Goal: Complete application form

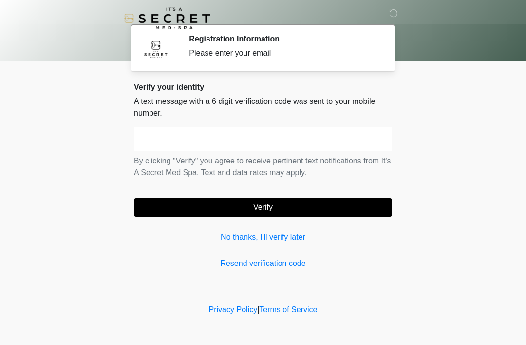
click at [222, 136] on input "text" at bounding box center [263, 139] width 258 height 24
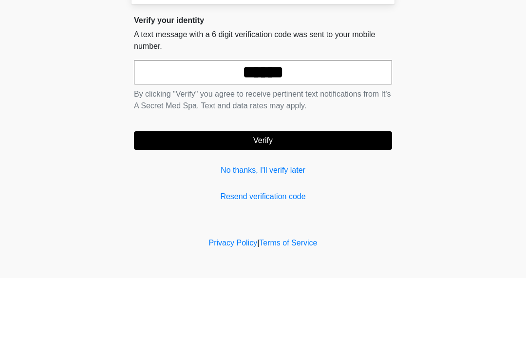
type input "******"
click at [275, 198] on button "Verify" at bounding box center [263, 207] width 258 height 19
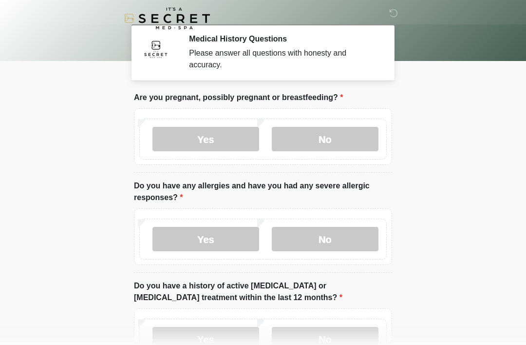
click at [330, 133] on label "No" at bounding box center [325, 139] width 107 height 24
click at [328, 244] on label "No" at bounding box center [325, 239] width 107 height 24
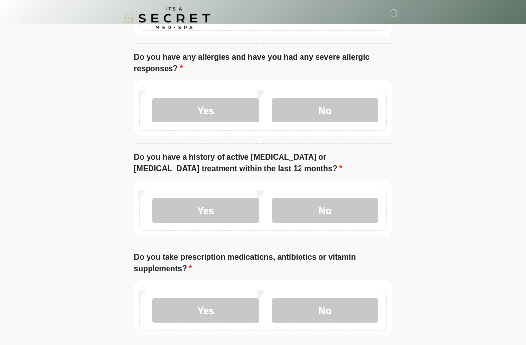
scroll to position [133, 0]
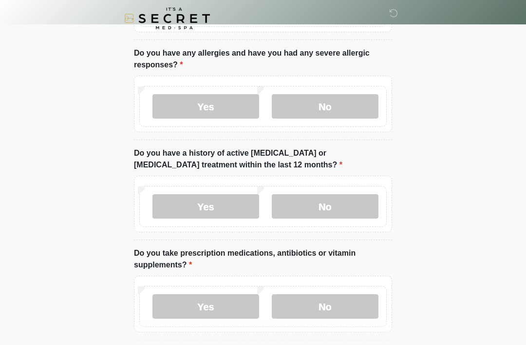
click at [329, 204] on label "No" at bounding box center [325, 206] width 107 height 24
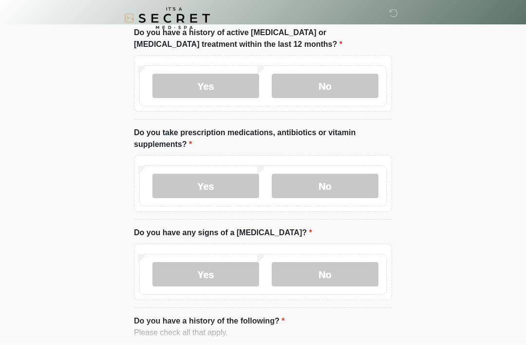
scroll to position [253, 0]
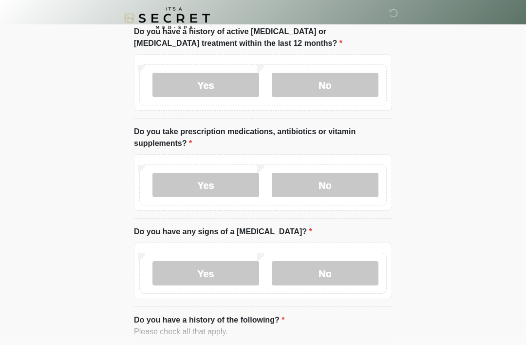
click at [335, 181] on label "No" at bounding box center [325, 185] width 107 height 24
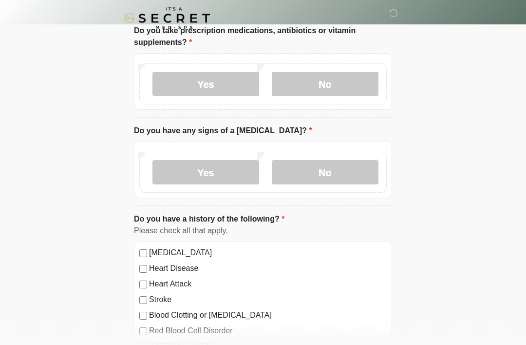
click at [334, 176] on label "No" at bounding box center [325, 172] width 107 height 24
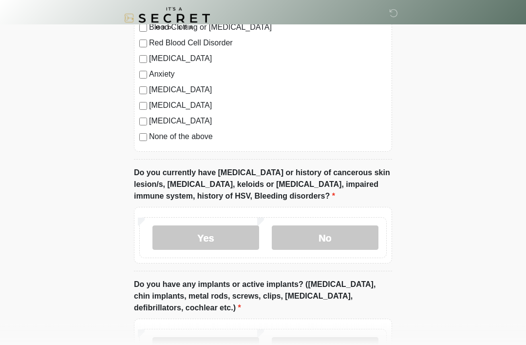
scroll to position [642, 0]
click at [334, 235] on label "No" at bounding box center [325, 237] width 107 height 24
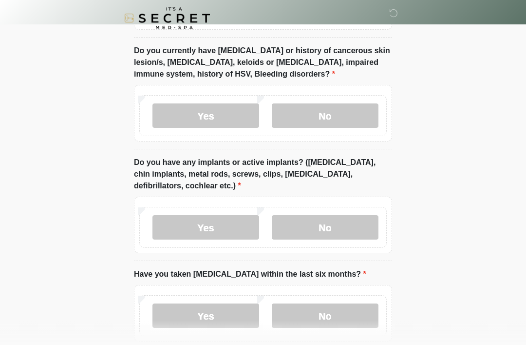
scroll to position [767, 0]
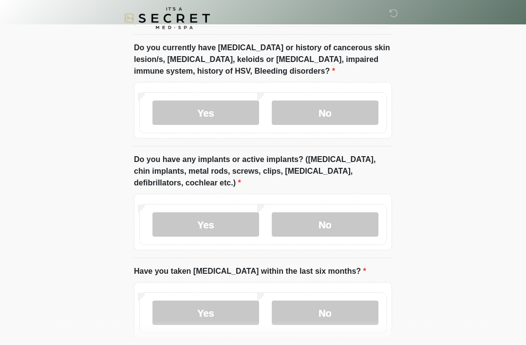
click at [337, 225] on label "No" at bounding box center [325, 225] width 107 height 24
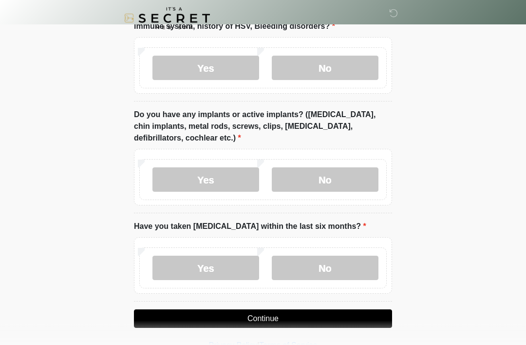
scroll to position [814, 0]
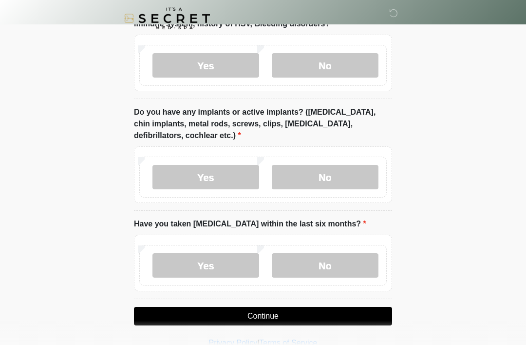
click at [338, 263] on label "No" at bounding box center [325, 265] width 107 height 24
click at [281, 316] on button "Continue" at bounding box center [263, 316] width 258 height 19
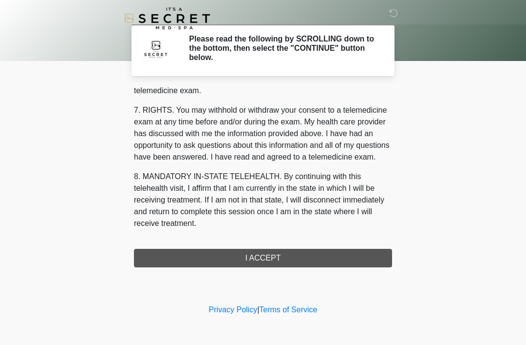
scroll to position [416, 0]
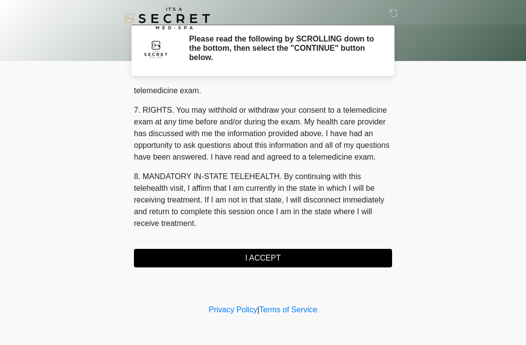
click at [269, 258] on button "I ACCEPT" at bounding box center [263, 258] width 258 height 19
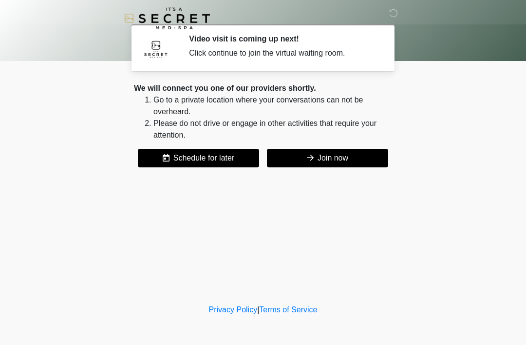
click at [340, 159] on button "Join now" at bounding box center [327, 158] width 121 height 19
